Goal: Transaction & Acquisition: Book appointment/travel/reservation

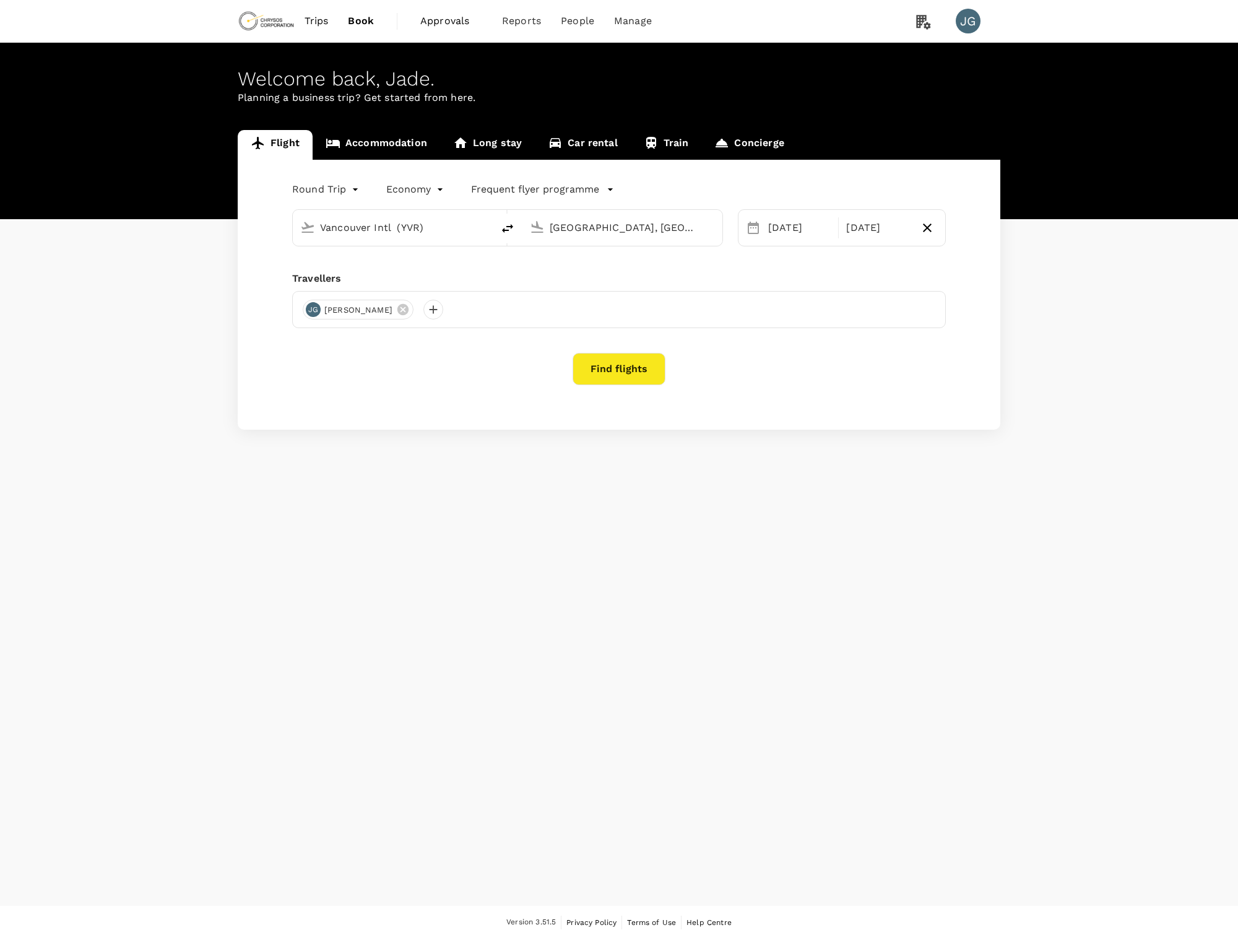
type input "Vancouver Intl (YVR)"
type input "[GEOGRAPHIC_DATA], [GEOGRAPHIC_DATA] (any)"
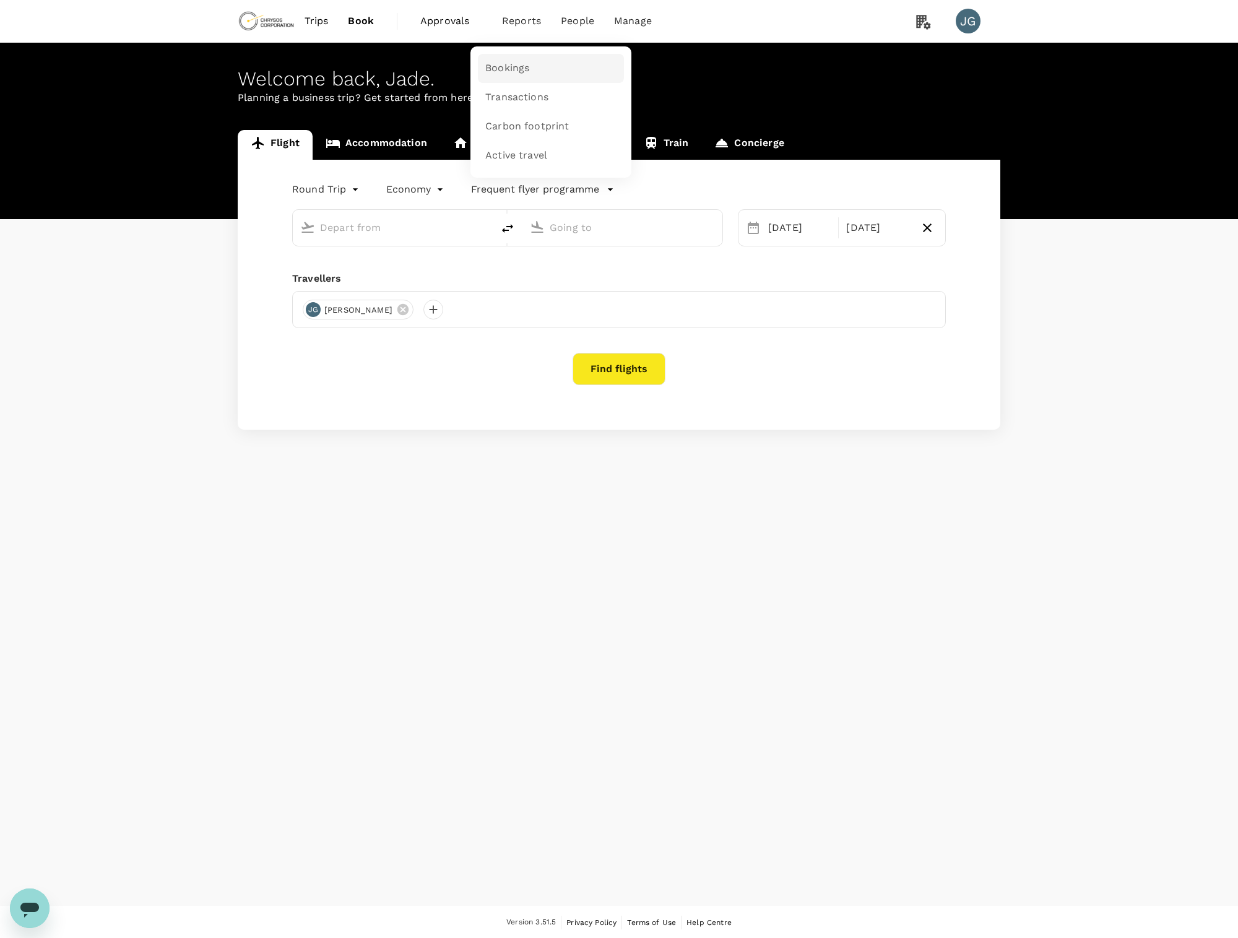
click at [513, 63] on span "Bookings" at bounding box center [507, 68] width 44 height 14
